Goal: Navigation & Orientation: Find specific page/section

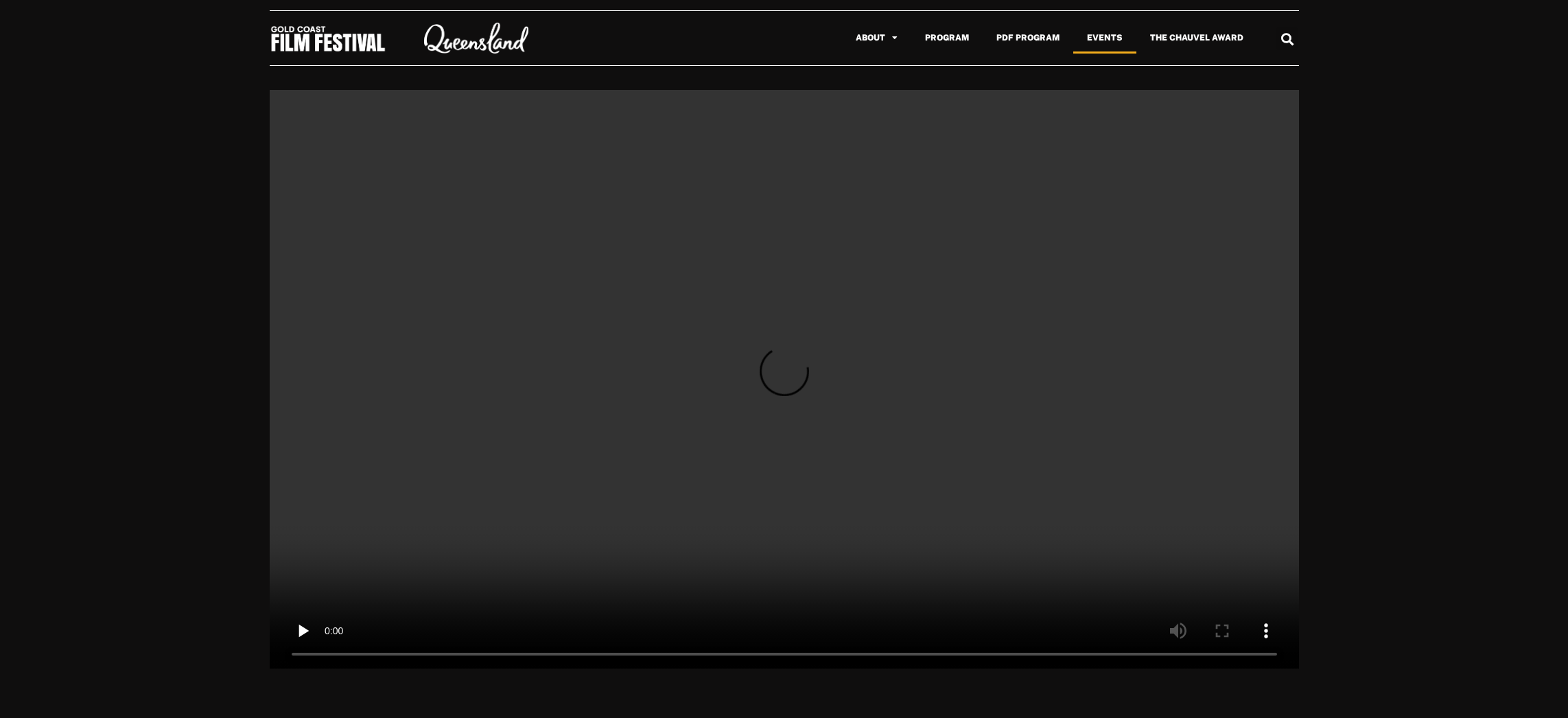
click at [1084, 43] on link "Events" at bounding box center [1105, 38] width 63 height 32
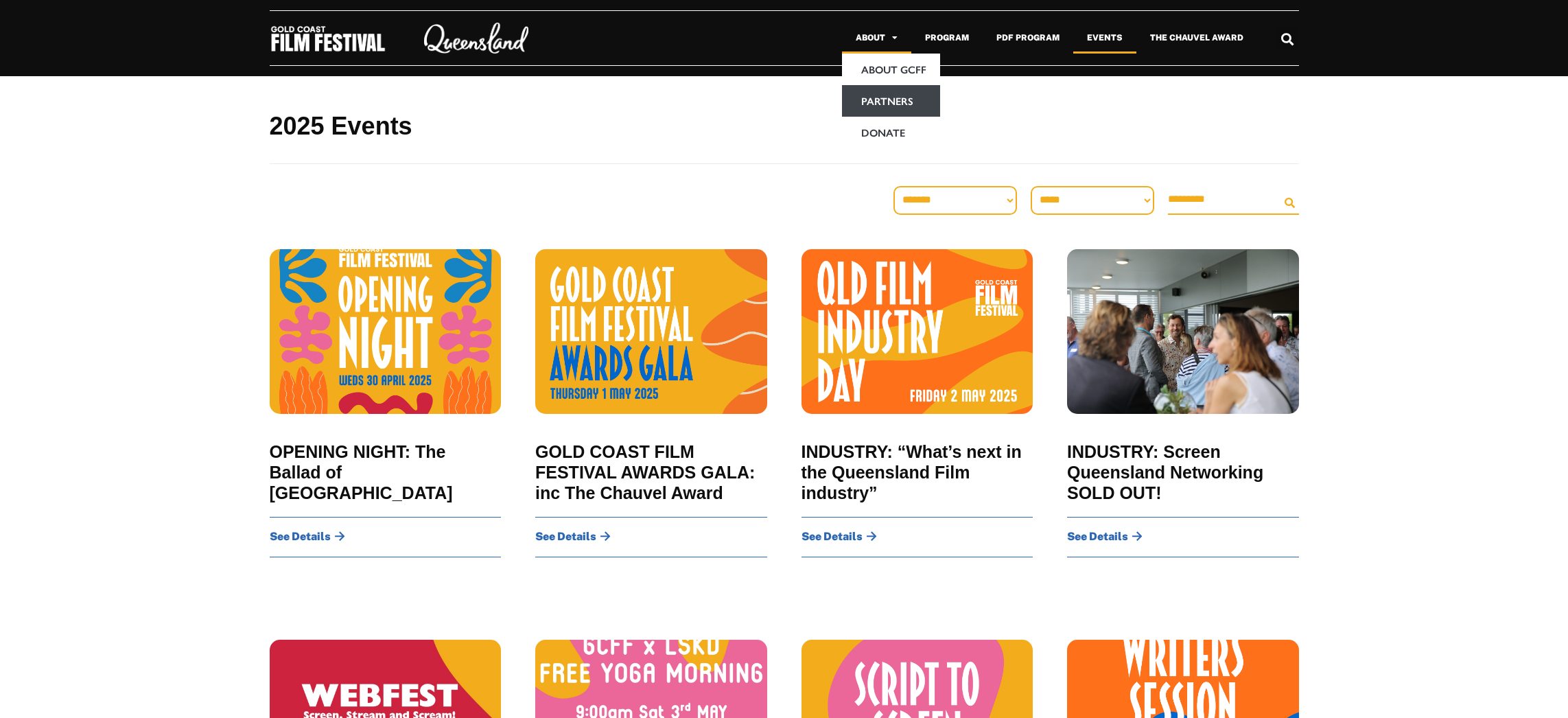
click at [896, 101] on link "Partners" at bounding box center [891, 101] width 98 height 32
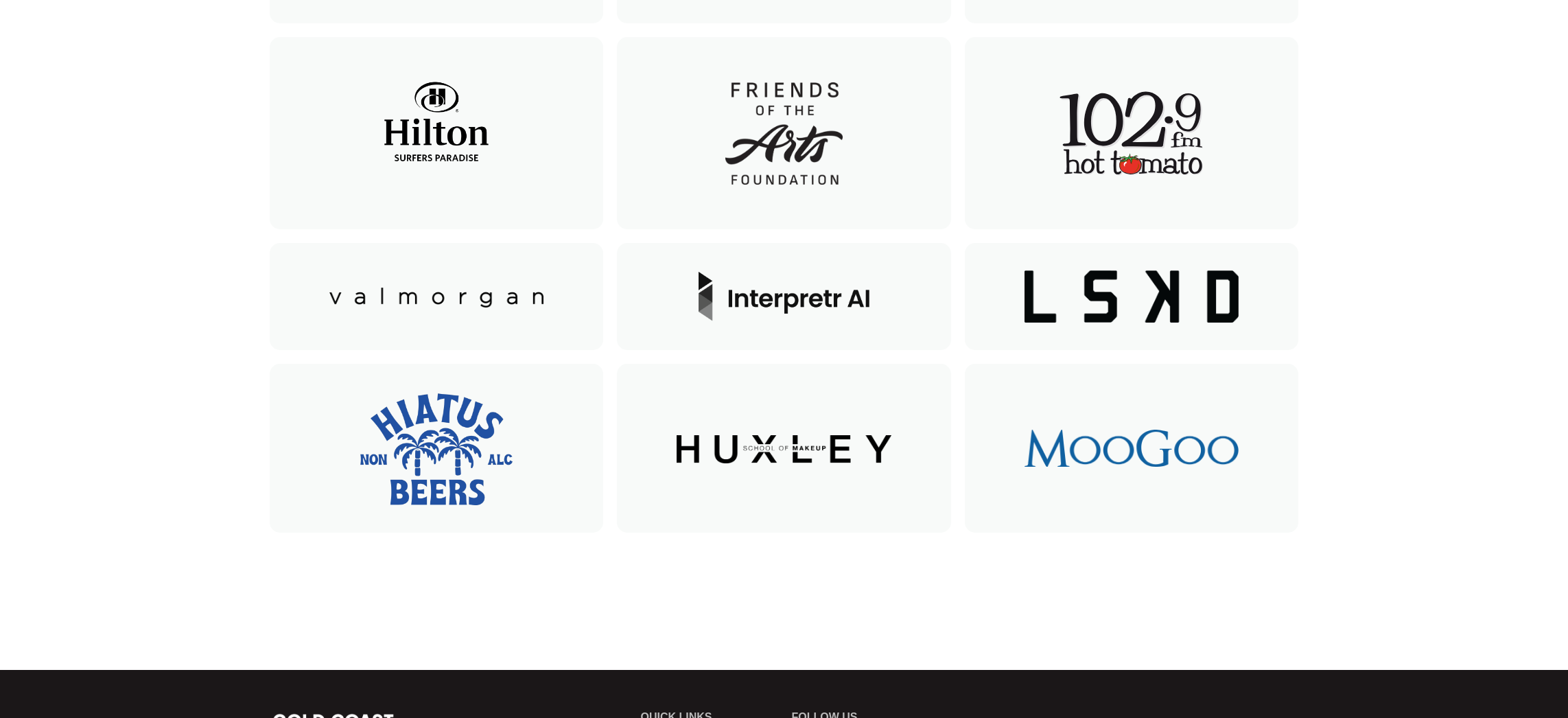
scroll to position [874, 0]
